Goal: Task Accomplishment & Management: Use online tool/utility

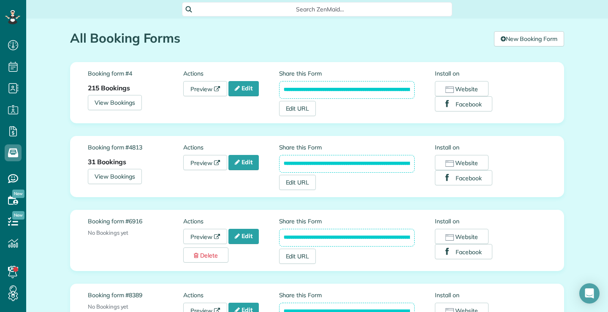
scroll to position [4, 4]
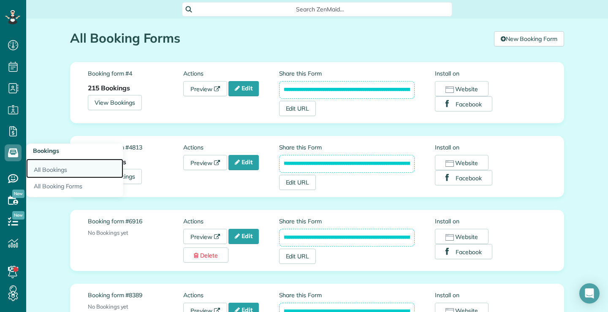
click at [51, 170] on link "All Bookings" at bounding box center [74, 168] width 97 height 19
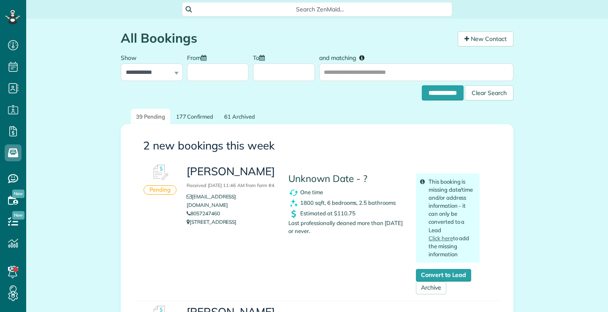
scroll to position [4, 4]
click at [187, 216] on icon at bounding box center [189, 213] width 4 height 5
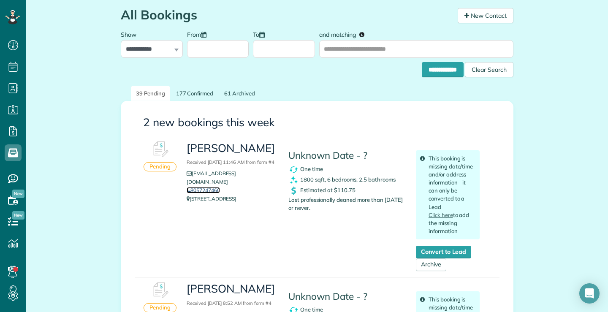
scroll to position [0, 0]
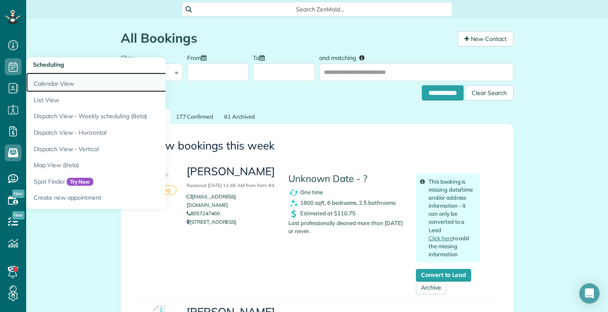
click at [49, 81] on link "Calendar View" at bounding box center [131, 82] width 211 height 19
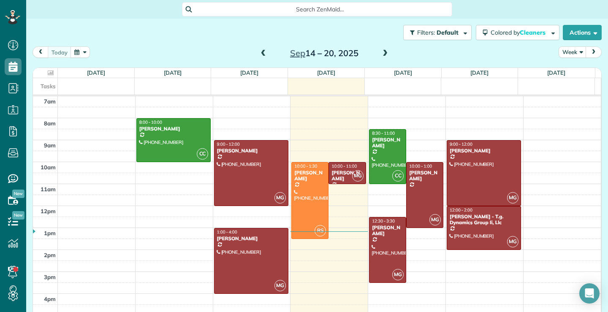
scroll to position [4, 4]
click at [260, 51] on span at bounding box center [263, 54] width 9 height 8
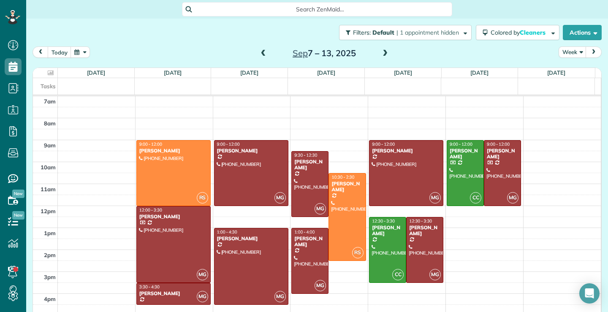
click at [260, 51] on span at bounding box center [263, 54] width 9 height 8
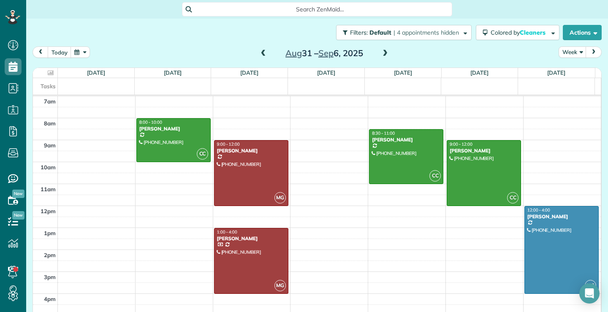
click at [259, 54] on span at bounding box center [263, 54] width 9 height 8
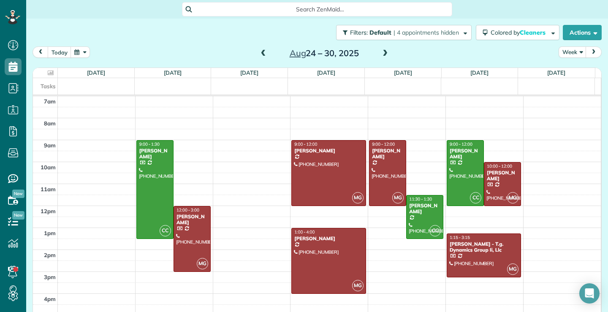
click at [382, 54] on span at bounding box center [385, 54] width 9 height 8
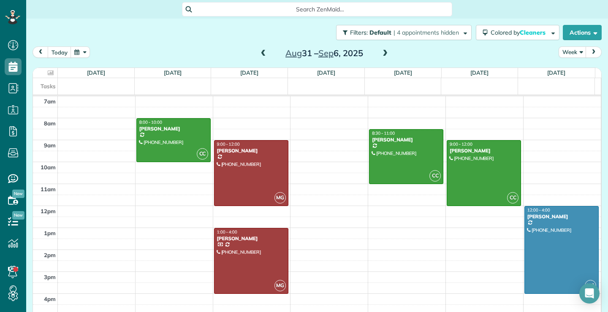
click at [383, 50] on span at bounding box center [385, 54] width 9 height 8
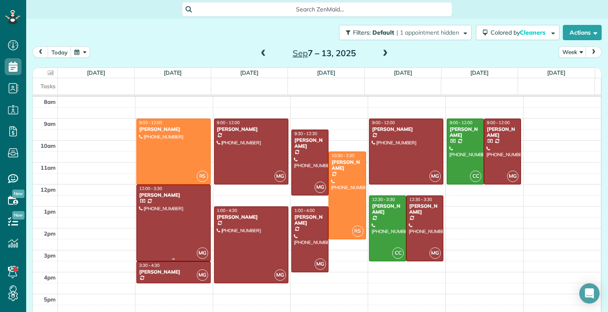
scroll to position [23, 0]
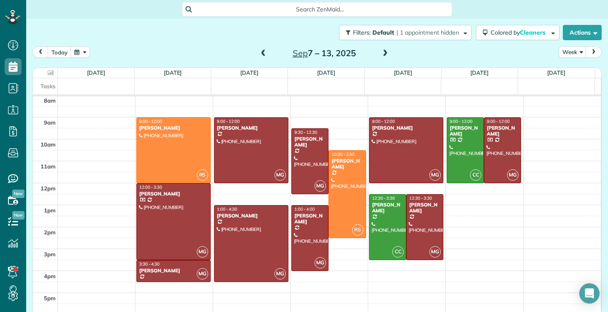
click at [382, 52] on span at bounding box center [385, 54] width 9 height 8
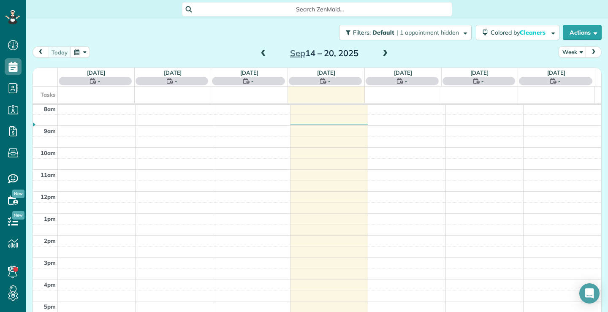
scroll to position [0, 0]
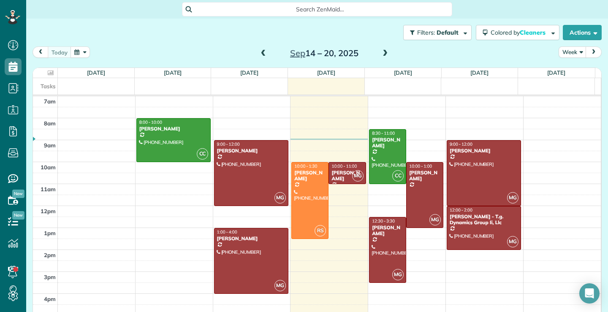
click at [382, 53] on span at bounding box center [385, 54] width 9 height 8
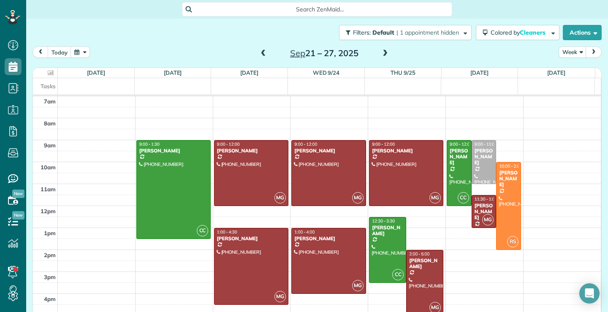
click at [381, 55] on span at bounding box center [385, 54] width 9 height 8
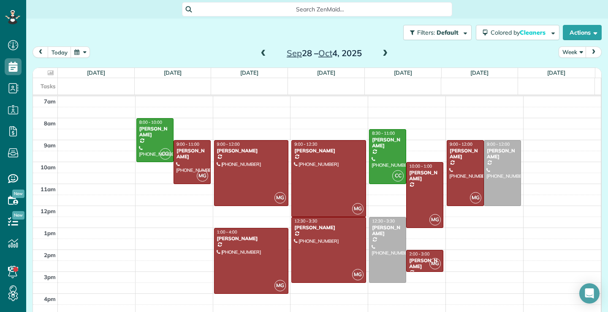
click at [259, 53] on span at bounding box center [263, 54] width 9 height 8
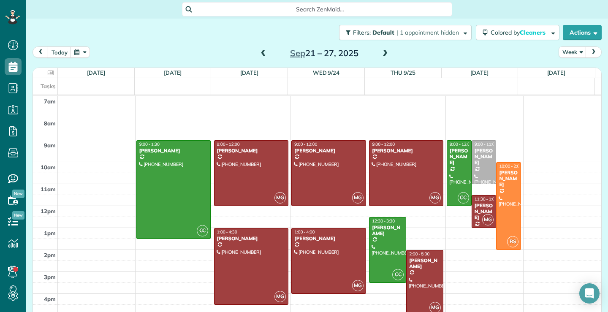
click at [262, 55] on span at bounding box center [263, 54] width 9 height 8
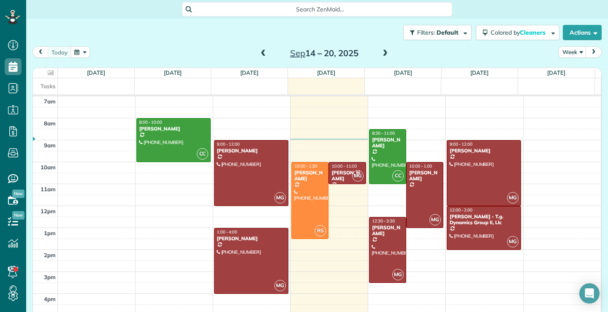
click at [260, 55] on span at bounding box center [263, 54] width 9 height 8
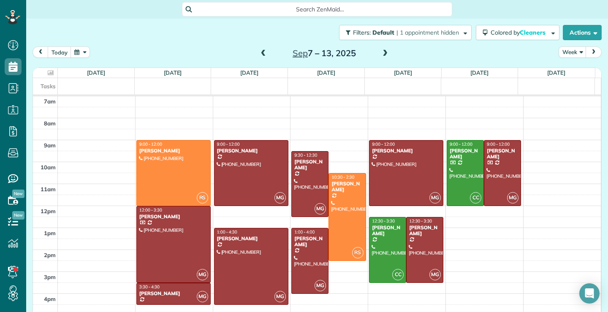
click at [381, 54] on span at bounding box center [385, 54] width 9 height 8
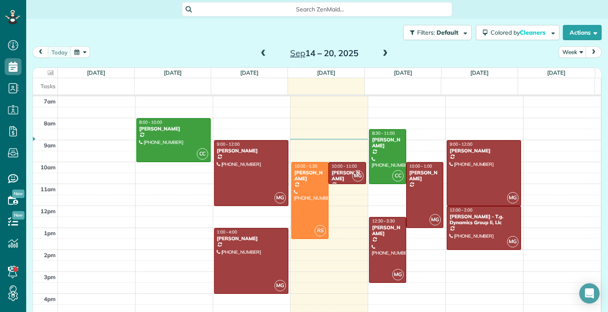
click at [382, 55] on span at bounding box center [385, 54] width 9 height 8
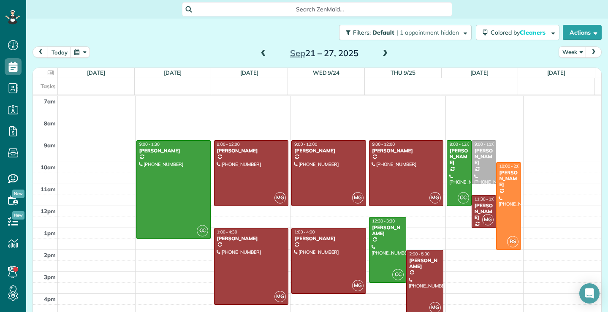
click at [259, 53] on span at bounding box center [263, 54] width 9 height 8
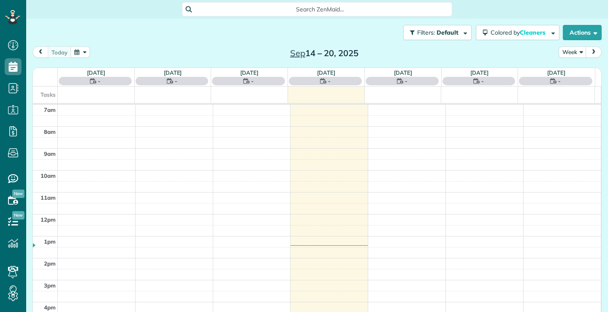
scroll to position [4, 4]
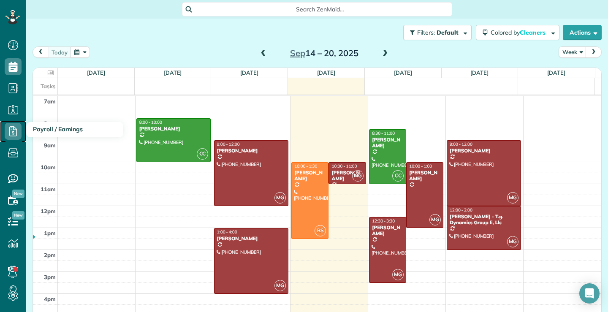
click at [12, 130] on icon at bounding box center [13, 131] width 17 height 17
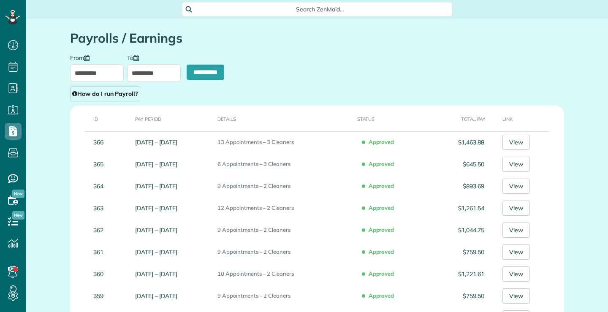
type input "**********"
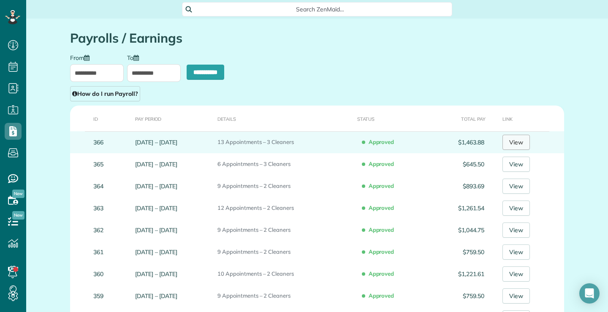
click at [515, 142] on link "View" at bounding box center [516, 142] width 27 height 15
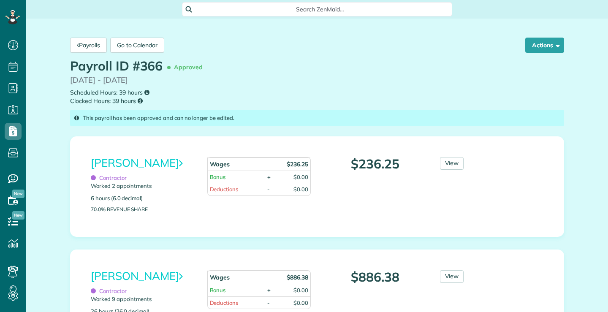
scroll to position [4, 4]
click at [554, 43] on span "button" at bounding box center [557, 45] width 6 height 6
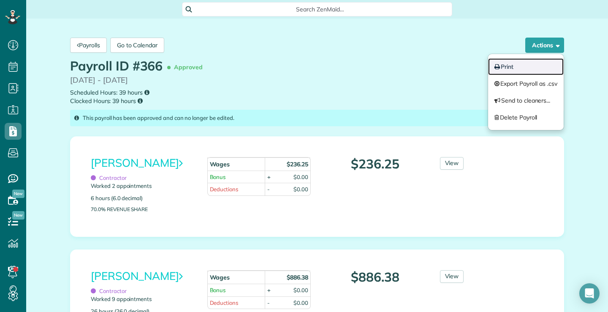
click at [504, 67] on link "Print" at bounding box center [526, 66] width 76 height 17
